Goal: Leave review/rating: Leave review/rating

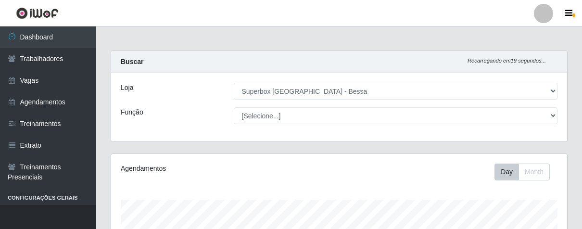
select select "206"
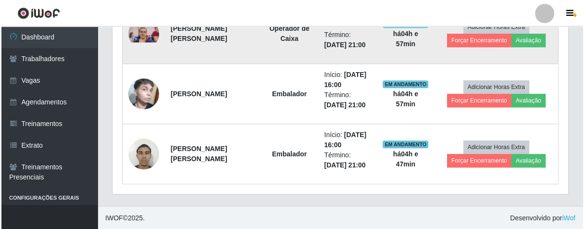
scroll to position [371, 0]
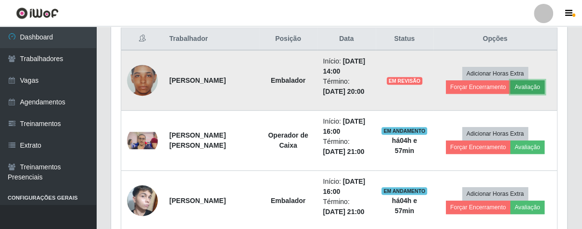
click at [522, 89] on button "Avaliação" at bounding box center [527, 86] width 34 height 13
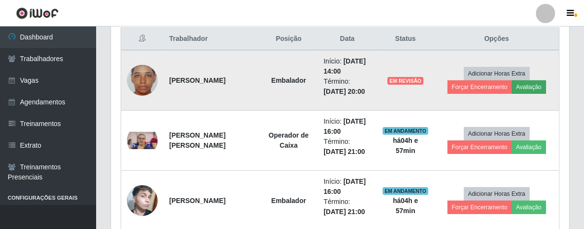
scroll to position [199, 450]
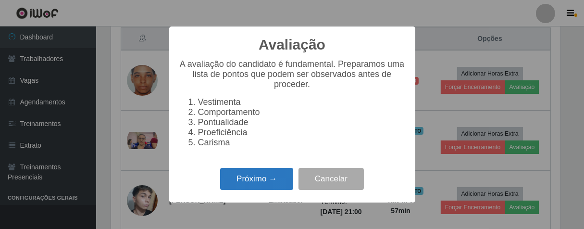
click at [240, 187] on button "Próximo →" at bounding box center [256, 179] width 73 height 23
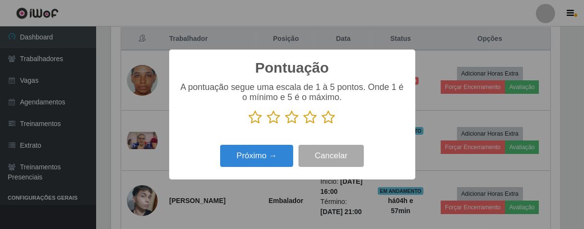
scroll to position [480618, 480368]
drag, startPoint x: 328, startPoint y: 120, endPoint x: 278, endPoint y: 145, distance: 55.3
click at [325, 121] on icon at bounding box center [328, 117] width 13 height 14
click at [322, 125] on input "radio" at bounding box center [322, 125] width 0 height 0
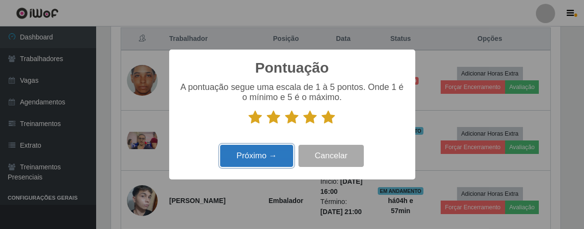
click at [272, 156] on button "Próximo →" at bounding box center [256, 156] width 73 height 23
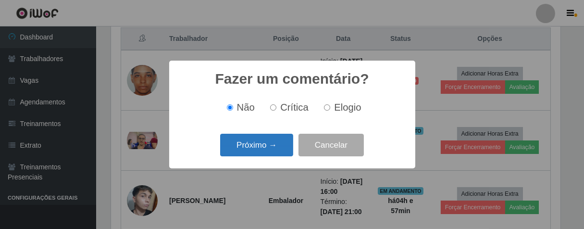
click at [277, 152] on button "Próximo →" at bounding box center [256, 145] width 73 height 23
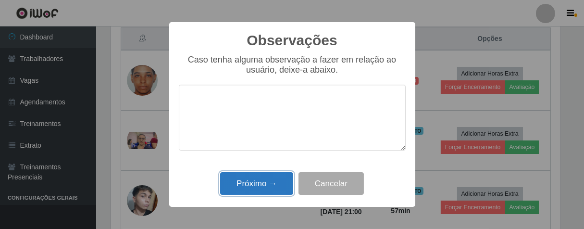
click at [267, 193] on button "Próximo →" at bounding box center [256, 183] width 73 height 23
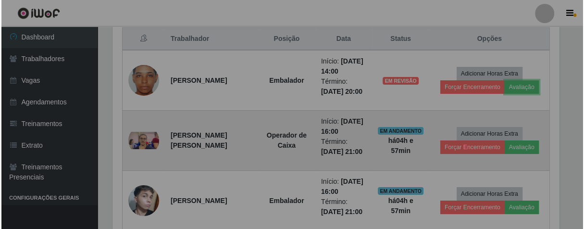
scroll to position [199, 455]
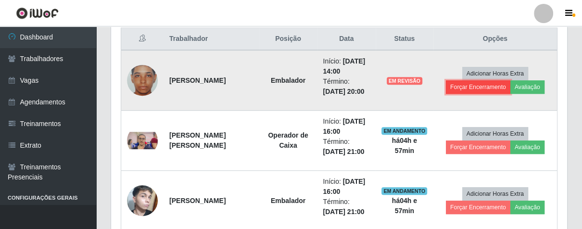
click at [462, 90] on button "Forçar Encerramento" at bounding box center [478, 86] width 64 height 13
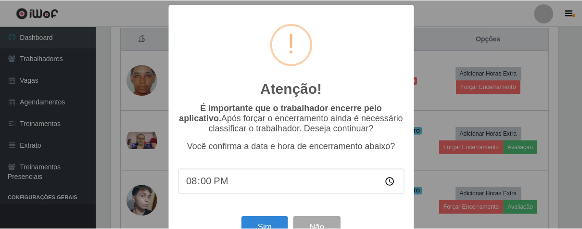
scroll to position [33, 0]
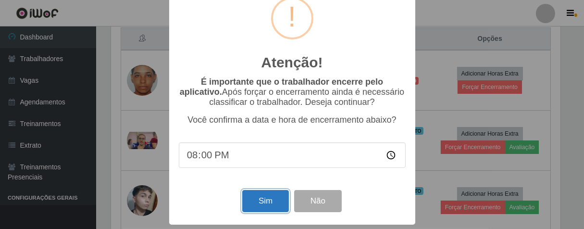
click at [265, 191] on button "Sim" at bounding box center [265, 201] width 47 height 23
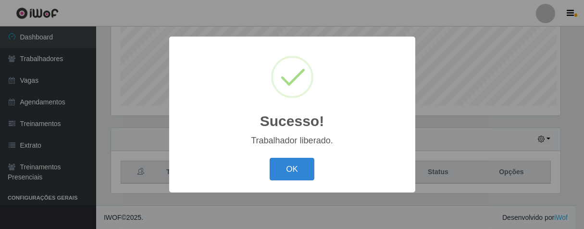
scroll to position [199, 450]
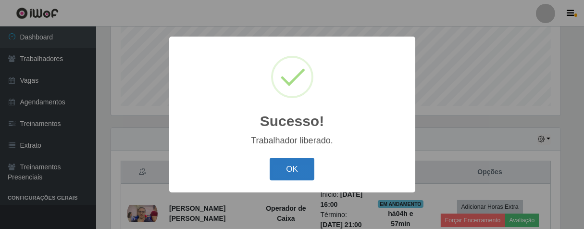
click at [304, 161] on button "OK" at bounding box center [292, 169] width 45 height 23
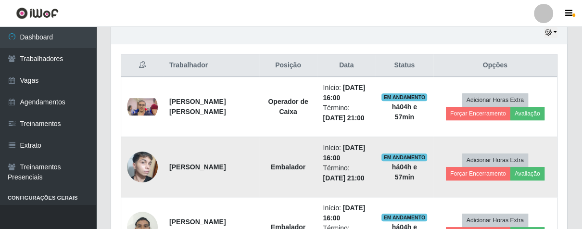
scroll to position [398, 0]
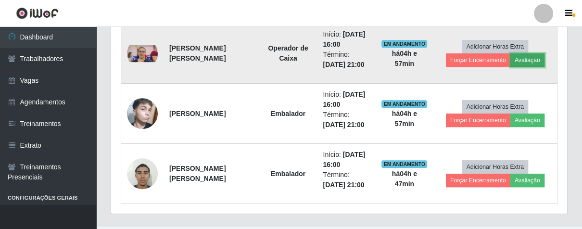
click at [524, 55] on button "Avaliação" at bounding box center [527, 59] width 34 height 13
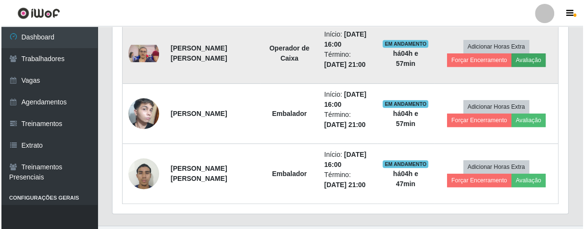
scroll to position [199, 450]
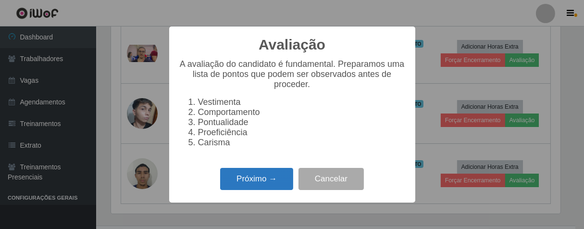
click at [267, 187] on button "Próximo →" at bounding box center [256, 179] width 73 height 23
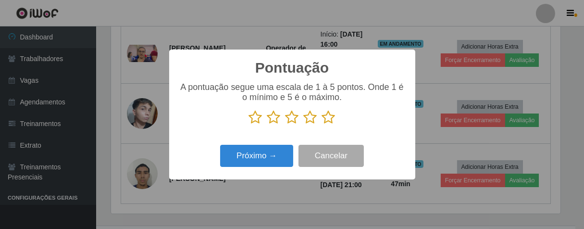
scroll to position [480618, 480368]
click at [331, 122] on icon at bounding box center [328, 117] width 13 height 14
click at [322, 125] on input "radio" at bounding box center [322, 125] width 0 height 0
click at [311, 117] on icon at bounding box center [310, 117] width 13 height 14
click at [304, 125] on input "radio" at bounding box center [304, 125] width 0 height 0
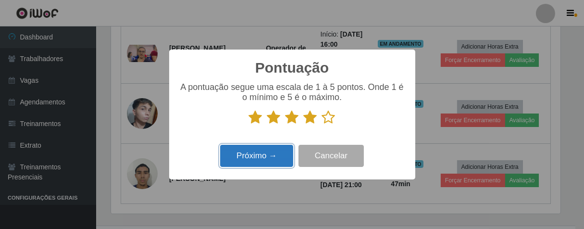
click at [267, 155] on button "Próximo →" at bounding box center [256, 156] width 73 height 23
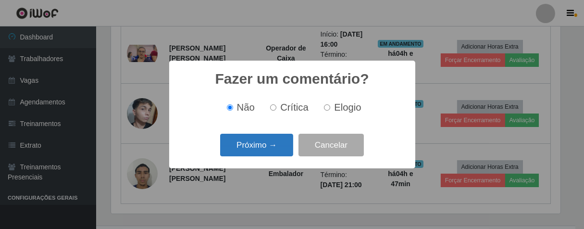
click at [281, 143] on button "Próximo →" at bounding box center [256, 145] width 73 height 23
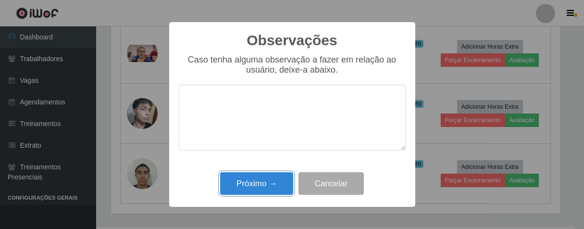
drag, startPoint x: 265, startPoint y: 187, endPoint x: 323, endPoint y: 148, distance: 69.2
click at [267, 186] on button "Próximo →" at bounding box center [256, 183] width 73 height 23
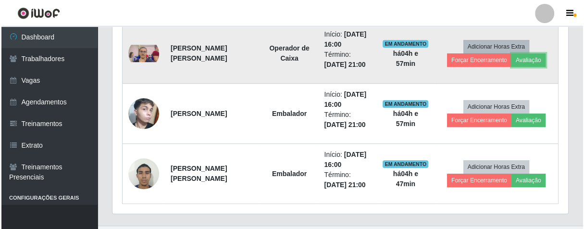
scroll to position [199, 455]
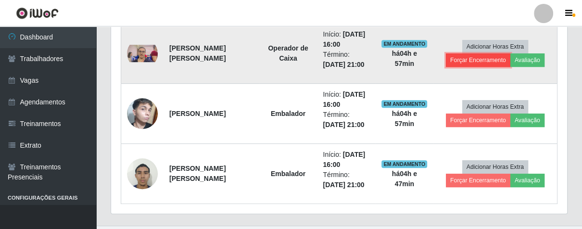
click at [485, 63] on button "Forçar Encerramento" at bounding box center [478, 59] width 64 height 13
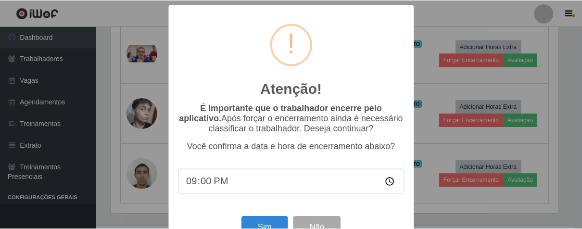
scroll to position [33, 0]
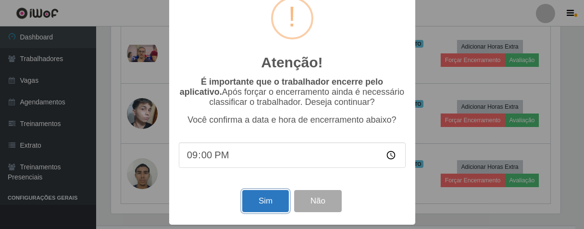
click at [264, 199] on button "Sim" at bounding box center [265, 201] width 47 height 23
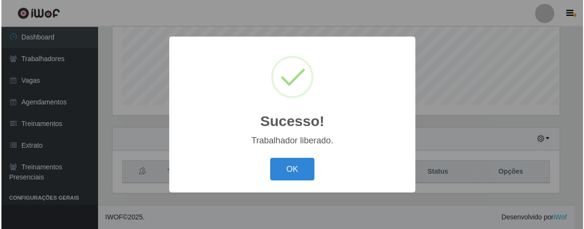
scroll to position [0, 0]
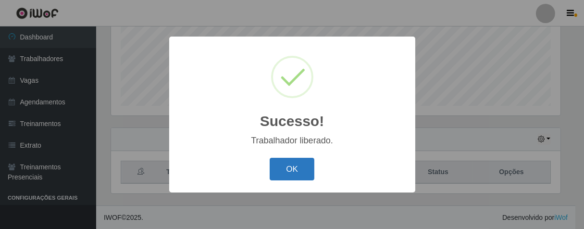
click at [306, 161] on button "OK" at bounding box center [292, 169] width 45 height 23
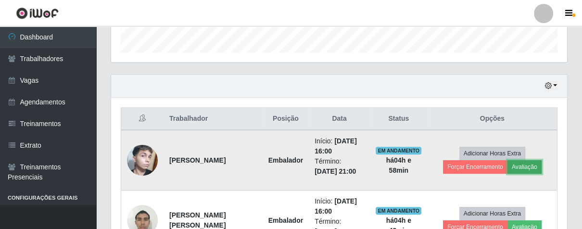
click at [516, 164] on button "Avaliação" at bounding box center [524, 166] width 34 height 13
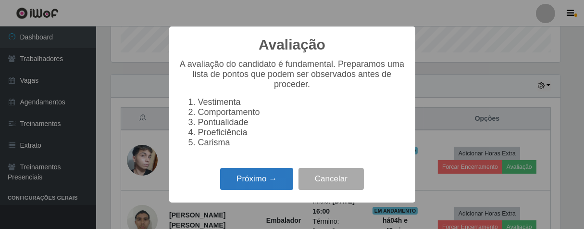
click at [259, 184] on button "Próximo →" at bounding box center [256, 179] width 73 height 23
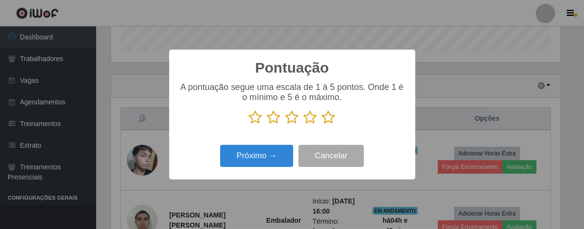
click at [328, 119] on icon at bounding box center [328, 117] width 13 height 14
click at [322, 125] on input "radio" at bounding box center [322, 125] width 0 height 0
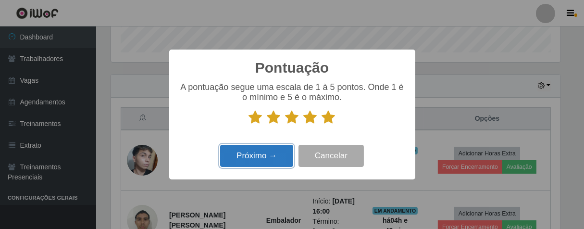
click at [280, 150] on button "Próximo →" at bounding box center [256, 156] width 73 height 23
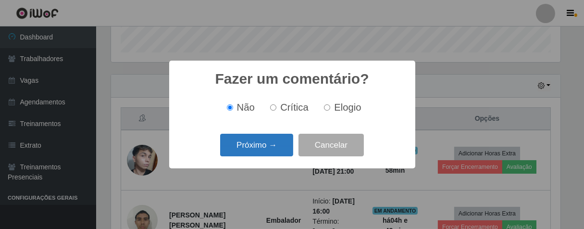
click at [281, 145] on button "Próximo →" at bounding box center [256, 145] width 73 height 23
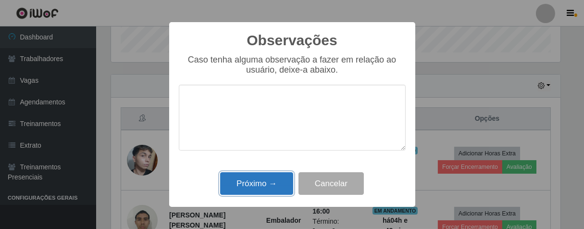
click at [279, 175] on button "Próximo →" at bounding box center [256, 183] width 73 height 23
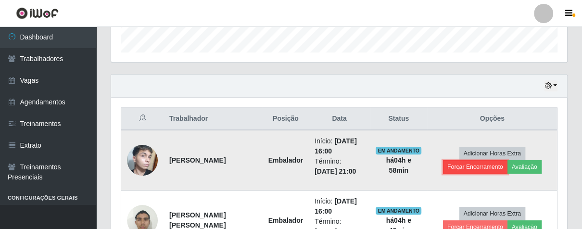
click at [464, 166] on button "Forçar Encerramento" at bounding box center [475, 166] width 64 height 13
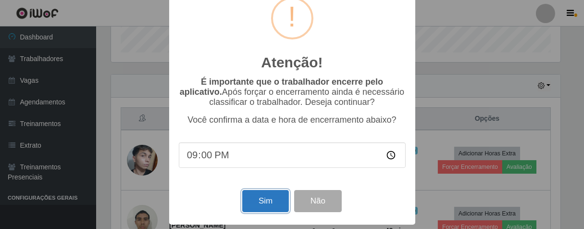
click at [262, 200] on button "Sim" at bounding box center [265, 201] width 47 height 23
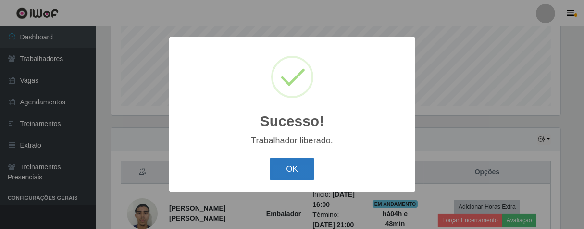
click at [292, 161] on button "OK" at bounding box center [292, 169] width 45 height 23
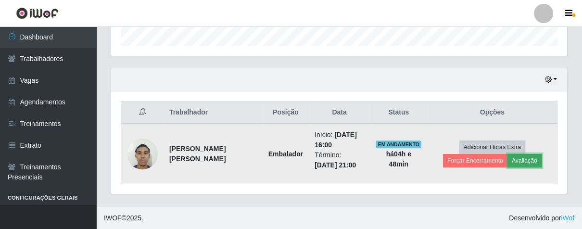
click at [530, 157] on button "Avaliação" at bounding box center [524, 160] width 34 height 13
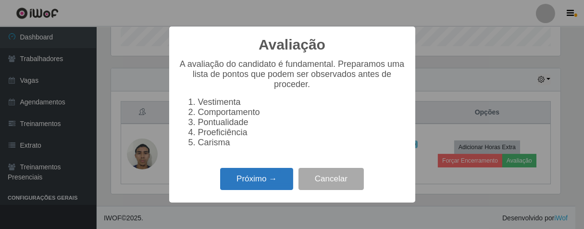
click at [262, 189] on button "Próximo →" at bounding box center [256, 179] width 73 height 23
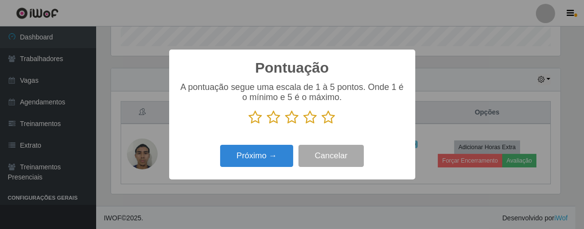
click at [331, 120] on icon at bounding box center [328, 117] width 13 height 14
click at [322, 125] on input "radio" at bounding box center [322, 125] width 0 height 0
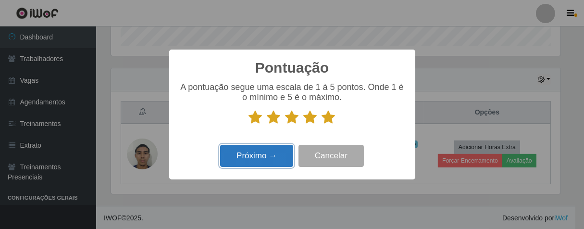
click at [277, 151] on button "Próximo →" at bounding box center [256, 156] width 73 height 23
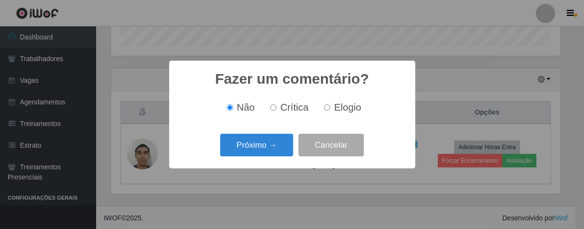
click at [272, 156] on button "Próximo →" at bounding box center [256, 145] width 73 height 23
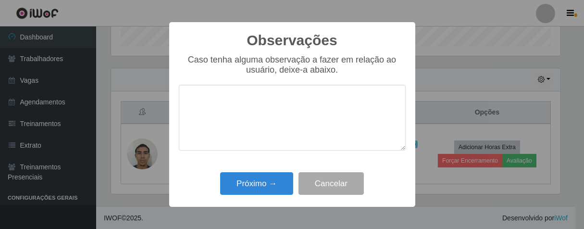
click at [275, 150] on div "Caso tenha alguma observação a fazer em relação ao usuário, deixe-a abaixo." at bounding box center [292, 107] width 227 height 105
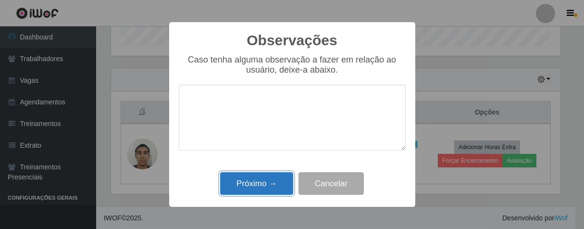
click at [273, 181] on button "Próximo →" at bounding box center [256, 183] width 73 height 23
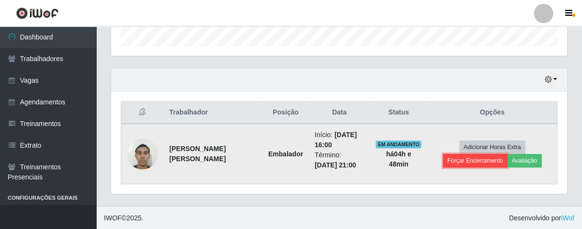
click at [475, 155] on button "Forçar Encerramento" at bounding box center [475, 160] width 64 height 13
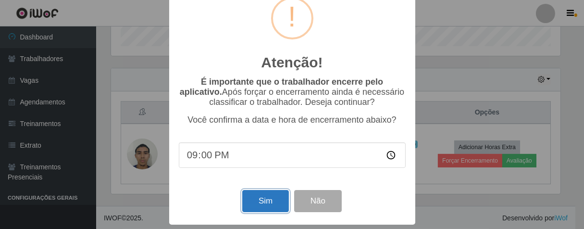
click at [267, 198] on button "Sim" at bounding box center [265, 201] width 47 height 23
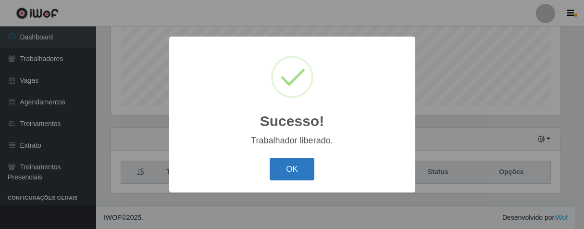
click at [308, 163] on button "OK" at bounding box center [292, 169] width 45 height 23
